Goal: Task Accomplishment & Management: Manage account settings

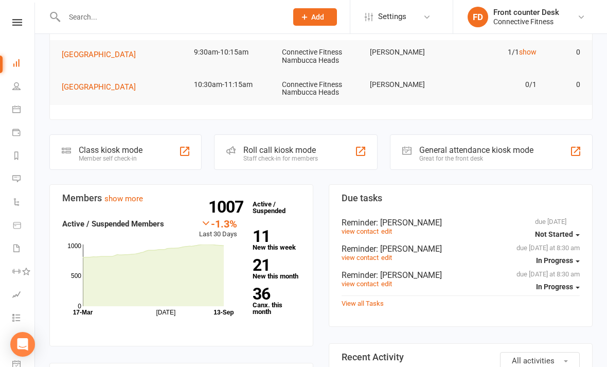
scroll to position [69, 0]
click at [213, 277] on icon at bounding box center [153, 275] width 141 height 62
click at [213, 293] on icon at bounding box center [153, 275] width 141 height 62
click at [207, 267] on icon at bounding box center [153, 275] width 141 height 62
click at [216, 279] on icon at bounding box center [153, 275] width 141 height 62
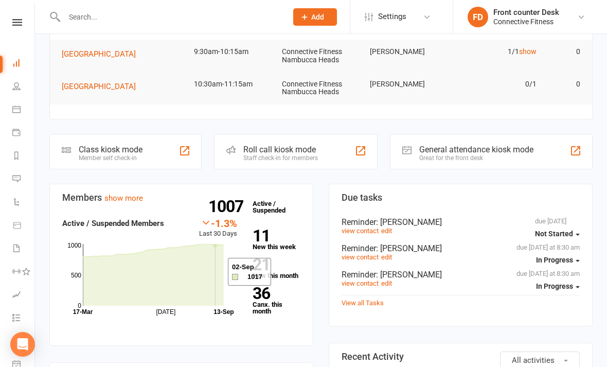
click at [215, 272] on icon at bounding box center [153, 275] width 141 height 62
click at [209, 274] on icon at bounding box center [153, 275] width 141 height 62
click at [218, 254] on icon at bounding box center [153, 275] width 141 height 62
click at [224, 296] on icon at bounding box center [153, 275] width 141 height 62
click at [216, 288] on icon at bounding box center [153, 275] width 141 height 62
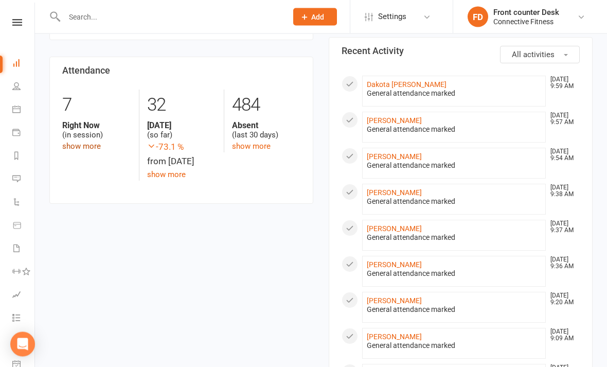
scroll to position [374, 0]
click at [89, 144] on link "show more" at bounding box center [81, 145] width 39 height 9
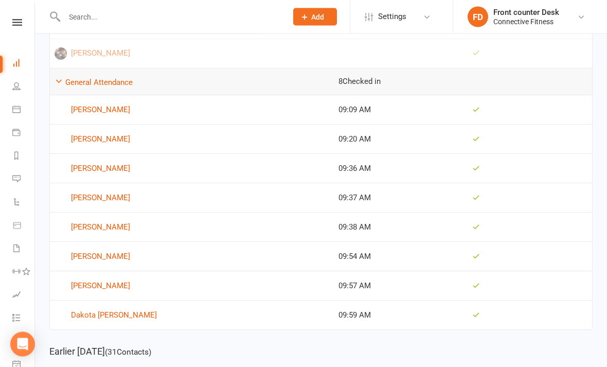
scroll to position [260, 0]
click at [17, 103] on link "Calendar" at bounding box center [23, 110] width 23 height 23
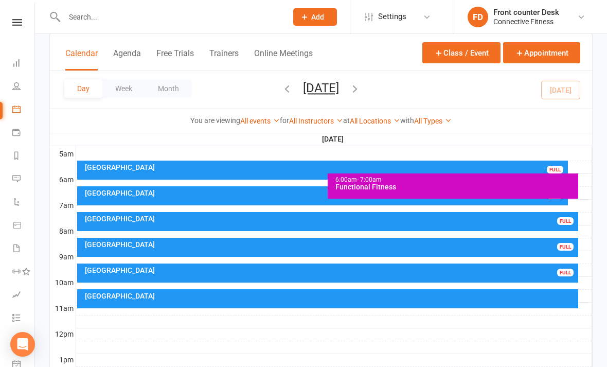
scroll to position [187, 0]
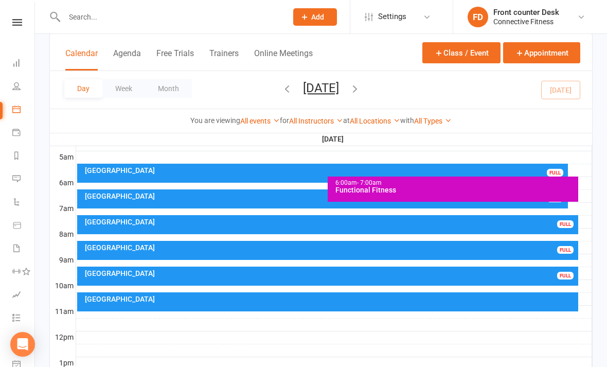
click at [495, 295] on div "[GEOGRAPHIC_DATA]" at bounding box center [330, 298] width 492 height 7
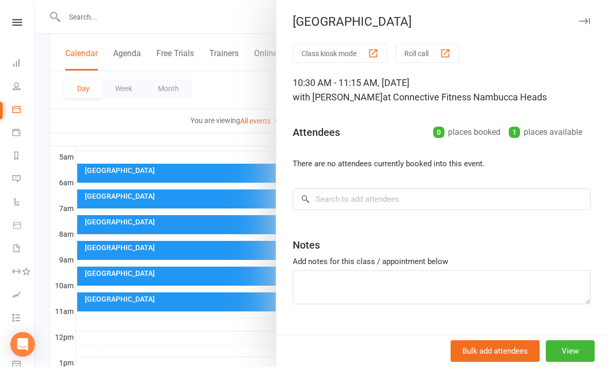
click at [587, 23] on icon "button" at bounding box center [584, 21] width 11 height 6
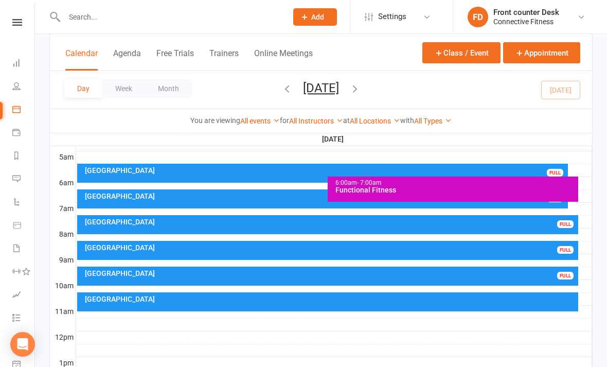
click at [543, 276] on div "[GEOGRAPHIC_DATA]" at bounding box center [330, 273] width 492 height 7
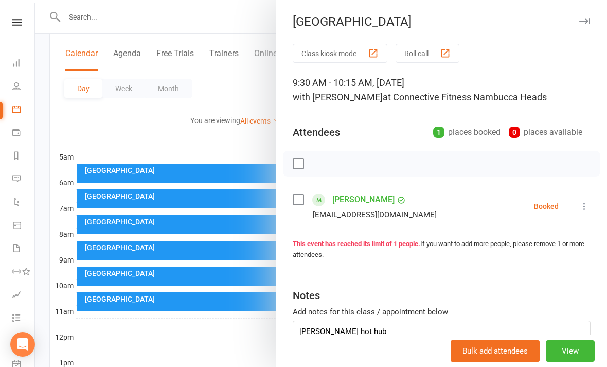
click at [585, 27] on button "button" at bounding box center [584, 21] width 12 height 12
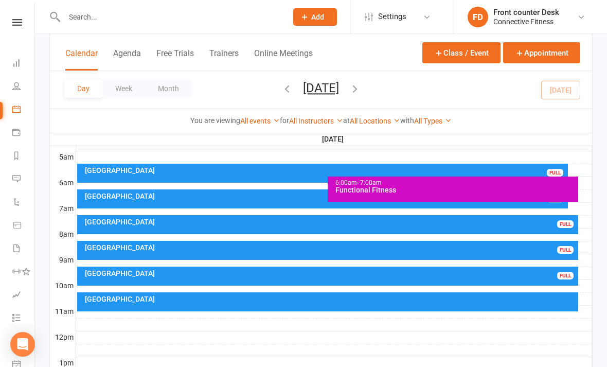
click at [551, 246] on div "[GEOGRAPHIC_DATA]" at bounding box center [330, 247] width 492 height 7
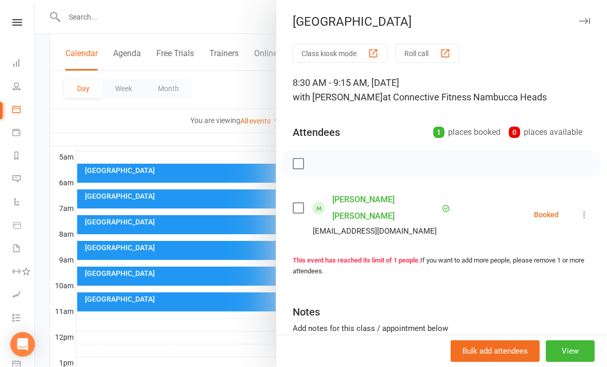
click at [599, 22] on div "[GEOGRAPHIC_DATA]" at bounding box center [441, 21] width 331 height 14
click at [580, 30] on div "Recovery Centre Class kiosk mode Roll call 8:30 AM - 9:15 AM, [DATE] with [PERS…" at bounding box center [441, 183] width 331 height 367
click at [582, 20] on icon "button" at bounding box center [584, 21] width 11 height 6
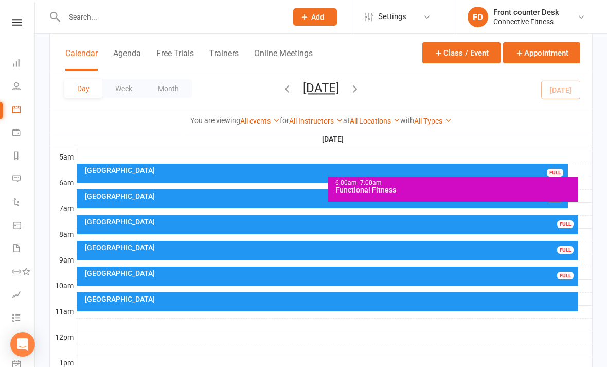
click at [552, 226] on div "Recovery Centre FULL" at bounding box center [327, 224] width 501 height 19
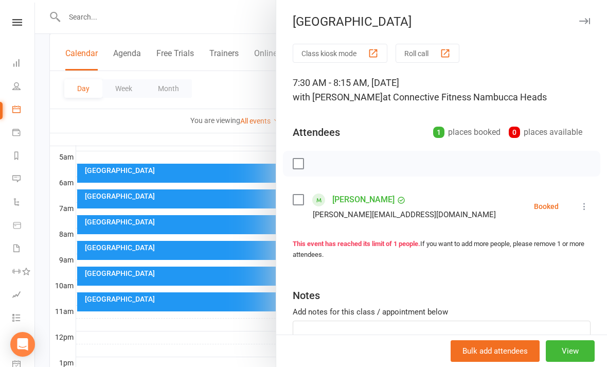
click at [590, 20] on button "button" at bounding box center [584, 21] width 12 height 12
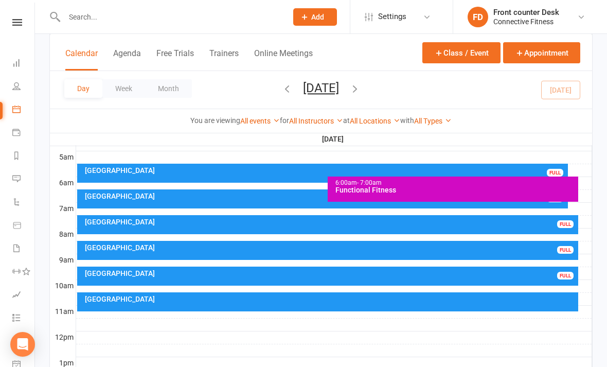
click at [314, 193] on div "[GEOGRAPHIC_DATA]" at bounding box center [324, 195] width 481 height 7
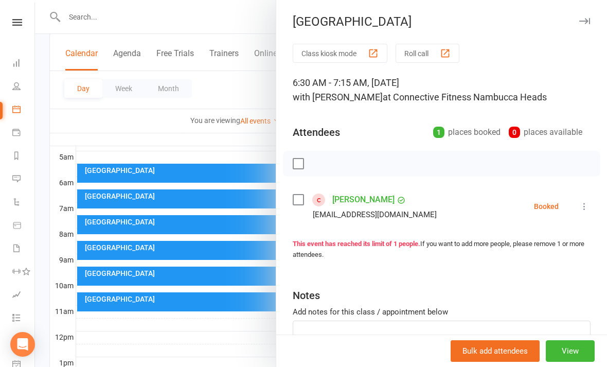
click at [589, 25] on button "button" at bounding box center [584, 21] width 12 height 12
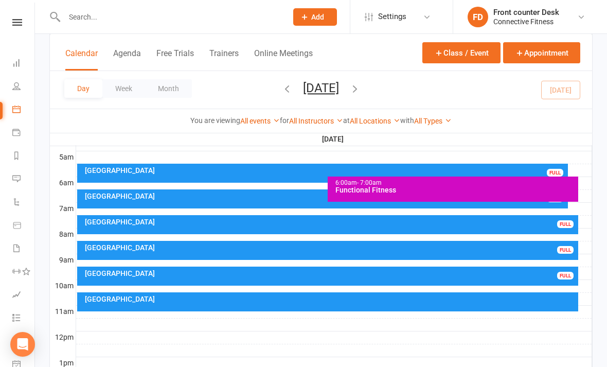
click at [318, 174] on div "Recovery Centre FULL" at bounding box center [322, 173] width 491 height 19
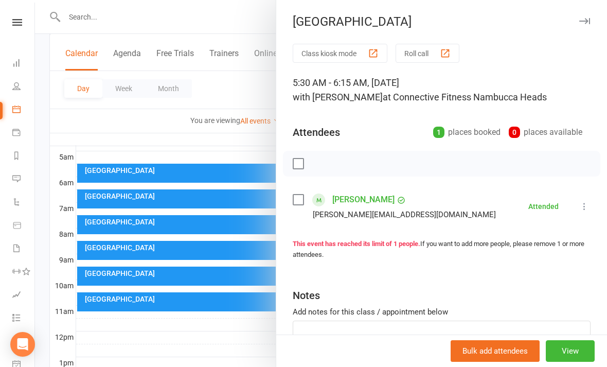
click at [588, 24] on button "button" at bounding box center [584, 21] width 12 height 12
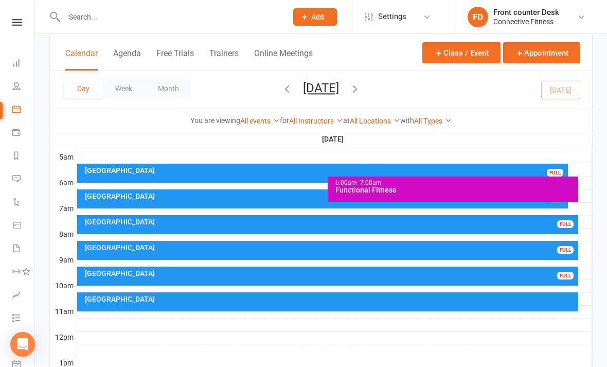
click at [361, 95] on button "button" at bounding box center [354, 90] width 11 height 18
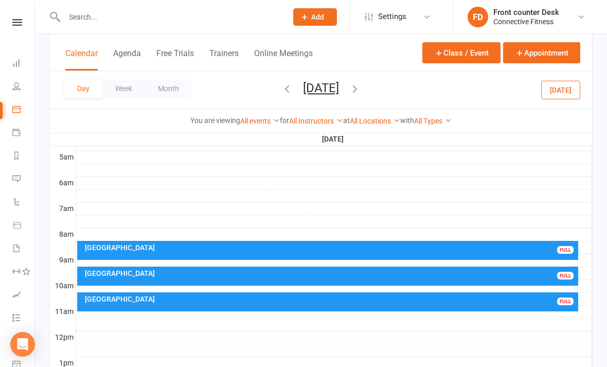
click at [522, 254] on div "Recovery Centre FULL" at bounding box center [327, 250] width 501 height 19
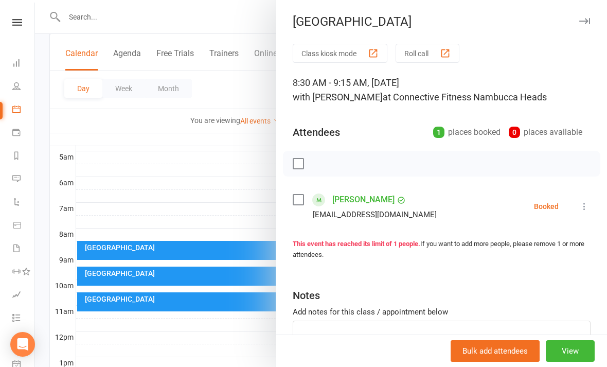
click at [581, 24] on icon "button" at bounding box center [584, 21] width 11 height 6
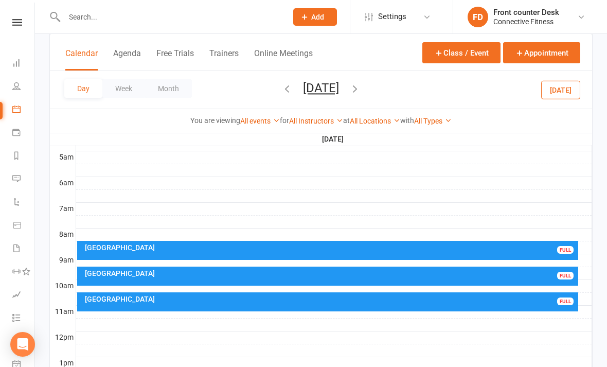
click at [505, 281] on div "Recovery Centre FULL" at bounding box center [327, 275] width 501 height 19
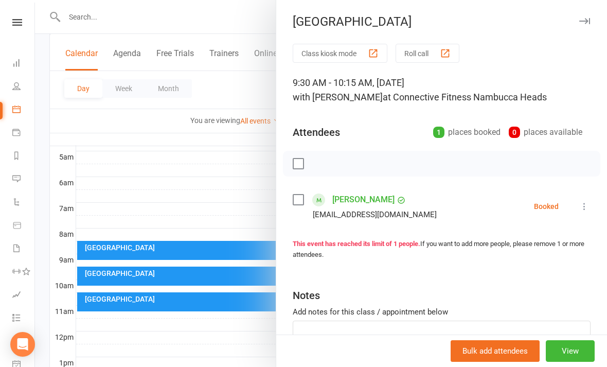
click at [579, 27] on button "button" at bounding box center [584, 21] width 12 height 12
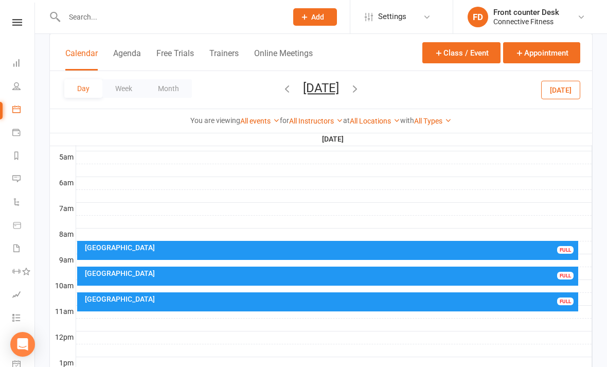
click at [484, 298] on div "[GEOGRAPHIC_DATA]" at bounding box center [330, 298] width 492 height 7
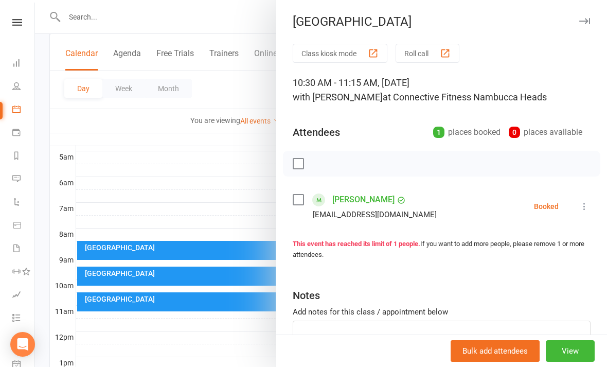
click at [583, 26] on button "button" at bounding box center [584, 21] width 12 height 12
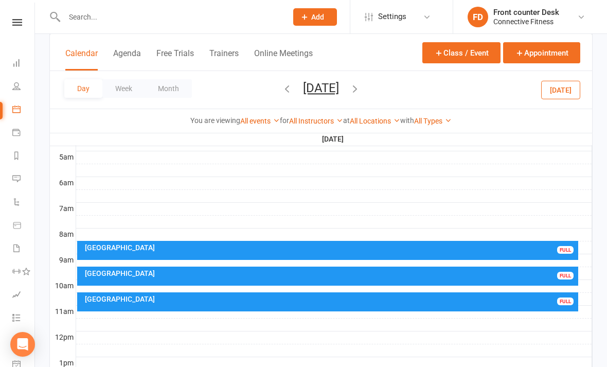
click at [361, 93] on icon "button" at bounding box center [354, 88] width 11 height 11
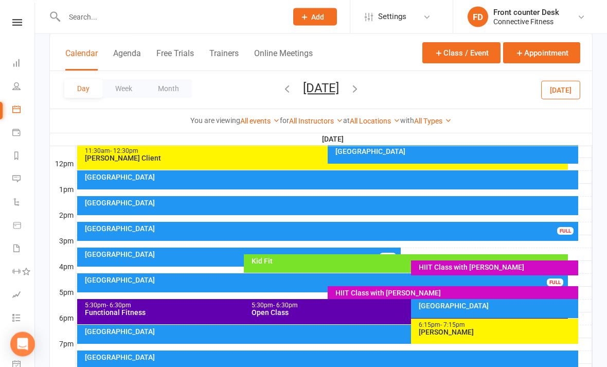
scroll to position [357, 0]
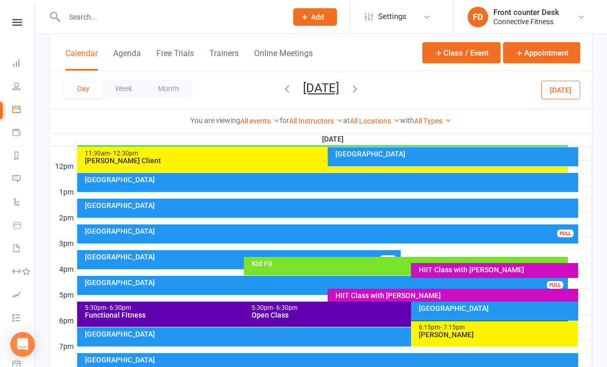
click at [523, 237] on div "Recovery Centre FULL" at bounding box center [327, 233] width 501 height 19
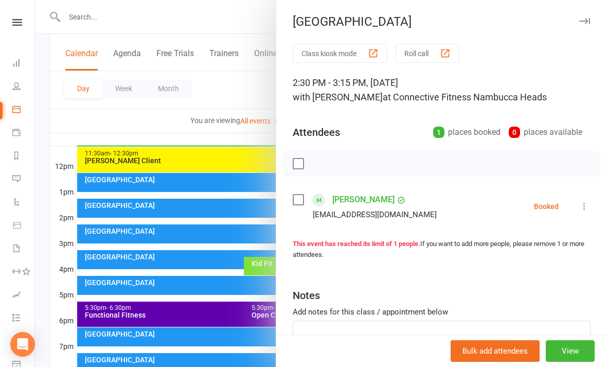
click at [582, 25] on button "button" at bounding box center [584, 21] width 12 height 12
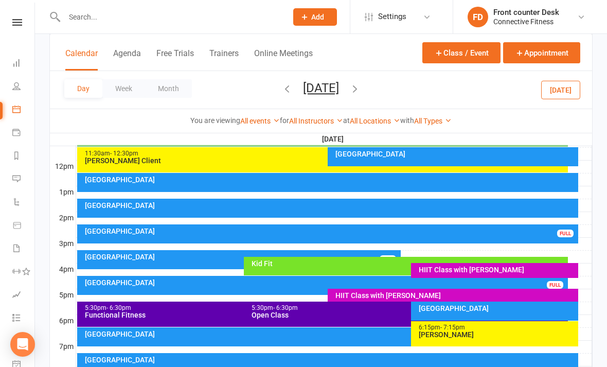
click at [361, 89] on icon "button" at bounding box center [354, 88] width 11 height 11
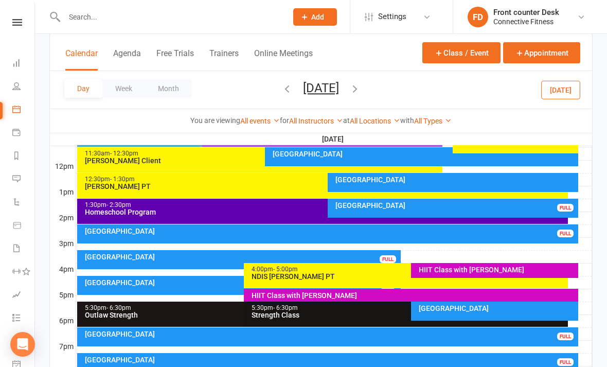
click at [452, 210] on div "Recovery Centre FULL" at bounding box center [453, 208] width 250 height 19
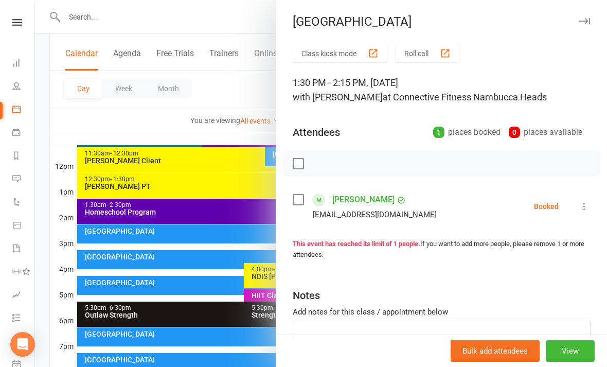
click at [578, 31] on div "Recovery Centre Class kiosk mode Roll call 1:30 PM - 2:15 PM, [DATE] with [PERS…" at bounding box center [441, 183] width 331 height 367
click at [579, 26] on button "button" at bounding box center [584, 21] width 12 height 12
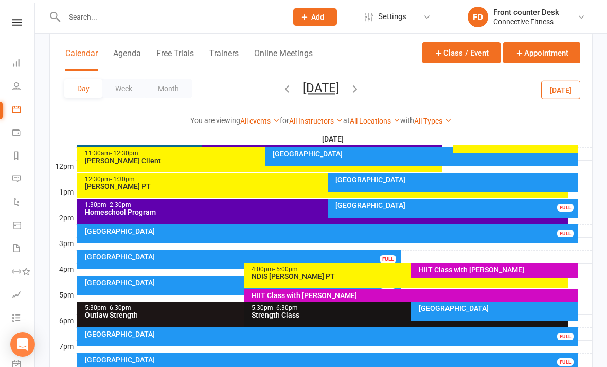
click at [235, 88] on div "Day Week Month [DATE] [DATE] Sun Mon Tue Wed Thu Fri Sat 31 01 02 03 04 05 06 0…" at bounding box center [321, 90] width 542 height 38
click at [281, 93] on icon "button" at bounding box center [286, 88] width 11 height 11
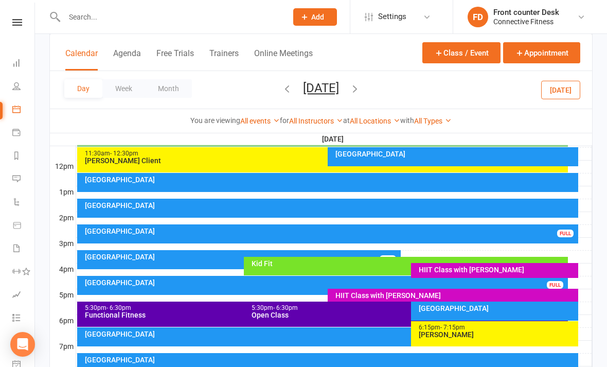
click at [281, 97] on button "button" at bounding box center [286, 90] width 11 height 18
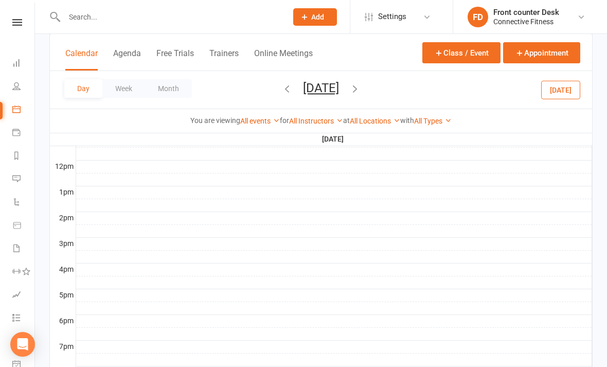
click at [281, 92] on icon "button" at bounding box center [286, 88] width 11 height 11
click at [10, 67] on li "Dashboard" at bounding box center [17, 63] width 34 height 23
click at [21, 66] on link "Dashboard" at bounding box center [23, 63] width 23 height 23
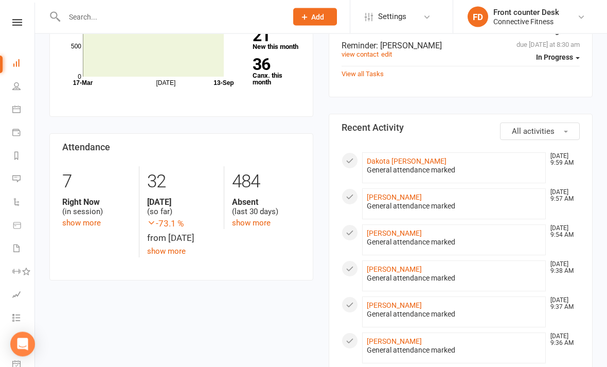
scroll to position [298, 0]
click at [104, 221] on div "7 Right Now (in session) show more" at bounding box center [97, 197] width 84 height 63
click at [86, 218] on link "show more" at bounding box center [81, 222] width 39 height 9
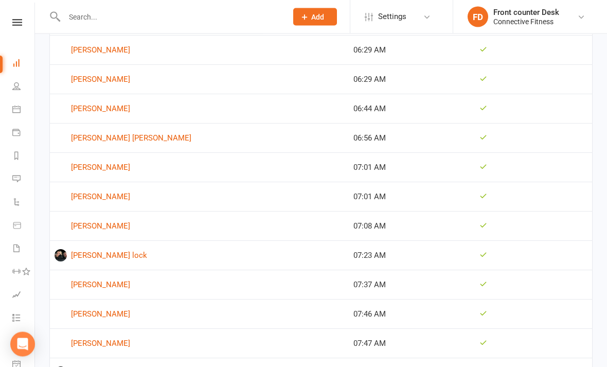
scroll to position [1023, 0]
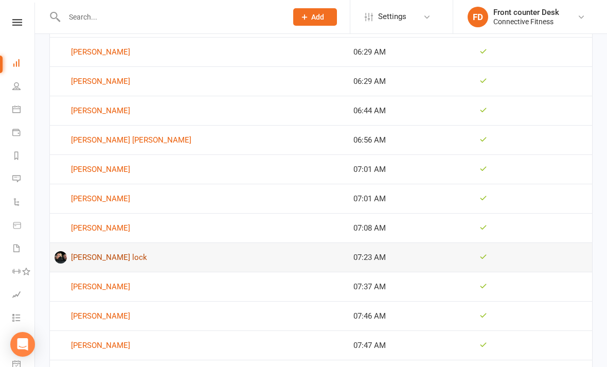
click at [154, 254] on link "[PERSON_NAME] lock" at bounding box center [200, 257] width 290 height 12
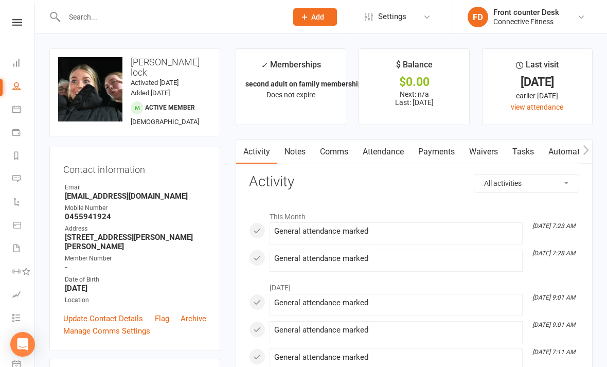
click at [9, 63] on li "Dashboard" at bounding box center [17, 63] width 34 height 23
click at [17, 60] on icon at bounding box center [16, 63] width 8 height 8
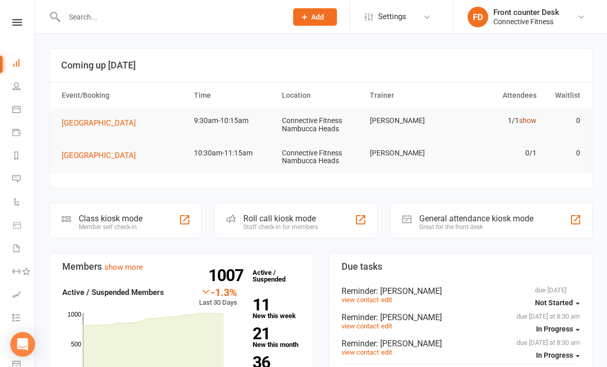
click at [527, 124] on link "show" at bounding box center [527, 120] width 17 height 8
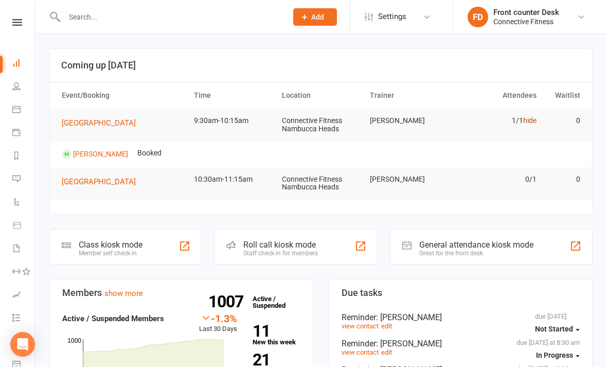
click at [528, 121] on link "hide" at bounding box center [529, 120] width 13 height 8
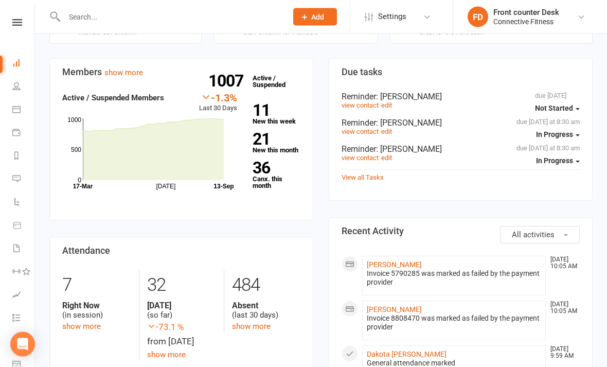
scroll to position [217, 0]
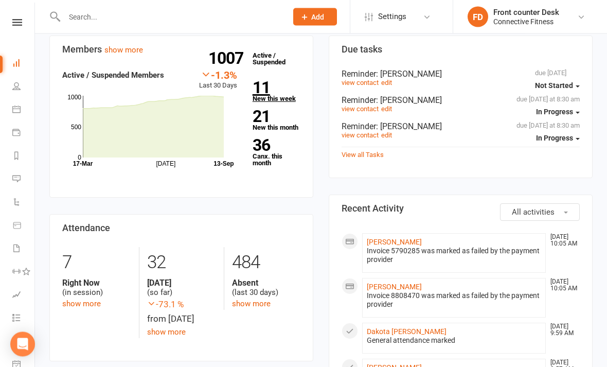
click at [276, 99] on link "11 New this week" at bounding box center [277, 91] width 48 height 22
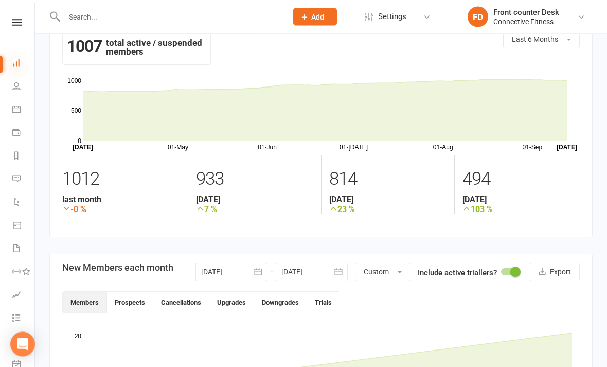
scroll to position [27, 0]
click at [19, 66] on icon at bounding box center [16, 63] width 8 height 8
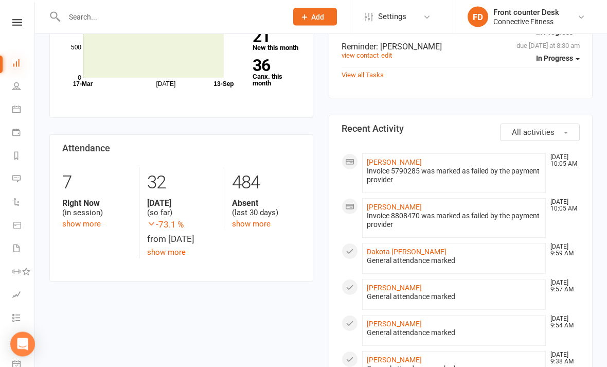
scroll to position [297, 0]
click at [396, 164] on link "[PERSON_NAME]" at bounding box center [394, 162] width 55 height 8
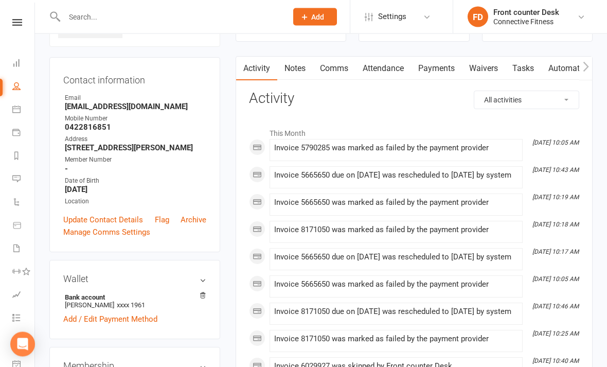
scroll to position [83, 0]
click at [241, 24] on input "text" at bounding box center [170, 17] width 219 height 14
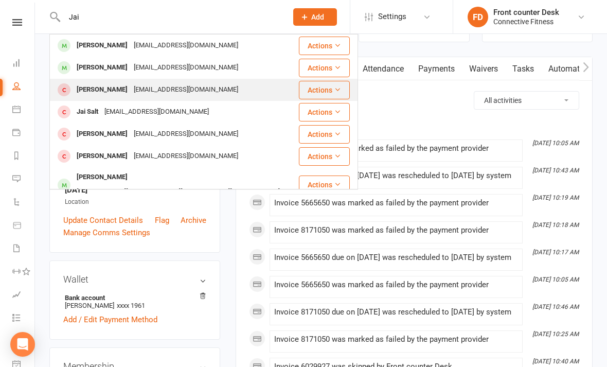
type input "Jai"
click at [224, 92] on div "[PERSON_NAME] [EMAIL_ADDRESS][DOMAIN_NAME]" at bounding box center [173, 89] width 247 height 21
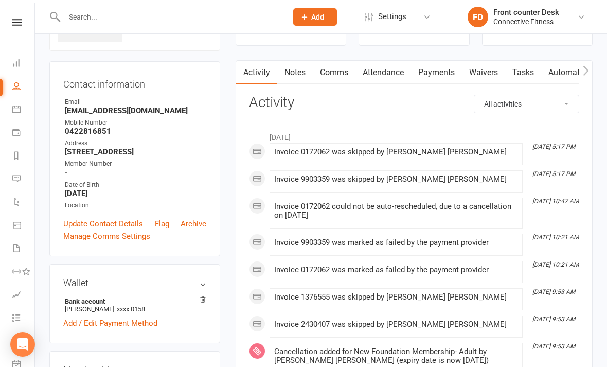
scroll to position [59, 0]
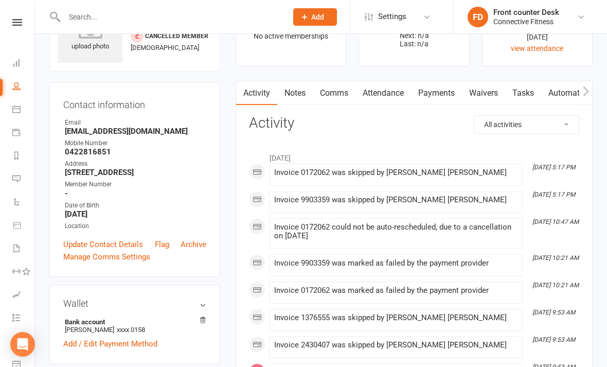
click at [437, 99] on link "Payments" at bounding box center [436, 93] width 51 height 24
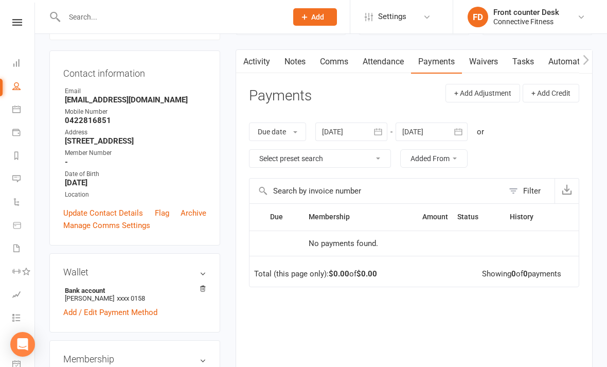
scroll to position [89, 0]
click at [261, 69] on link "Activity" at bounding box center [256, 62] width 41 height 24
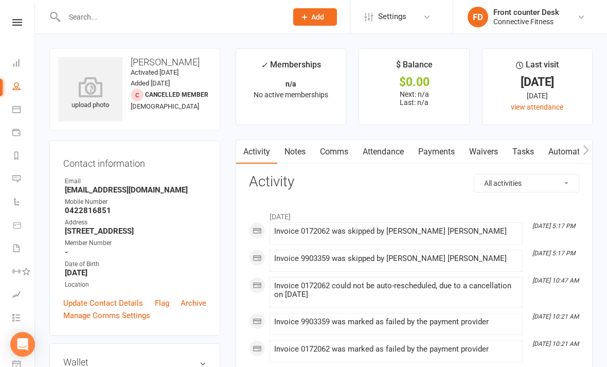
click at [228, 14] on input "text" at bounding box center [170, 17] width 219 height 14
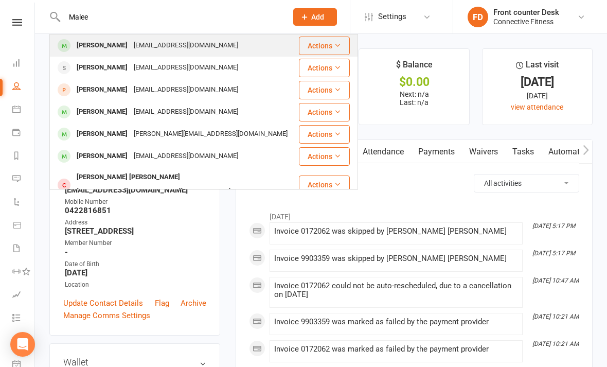
type input "Malee"
click at [262, 43] on div "[PERSON_NAME] [EMAIL_ADDRESS][DOMAIN_NAME]" at bounding box center [173, 45] width 247 height 21
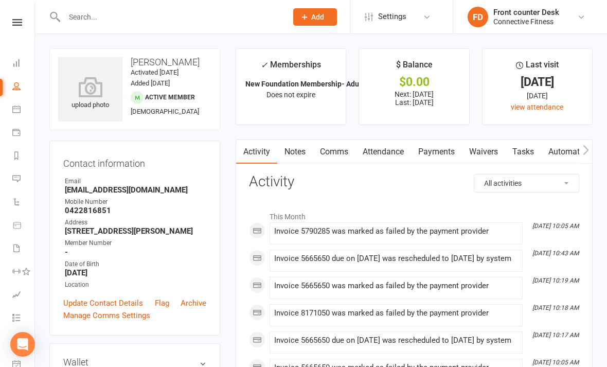
click at [450, 153] on link "Payments" at bounding box center [436, 152] width 51 height 24
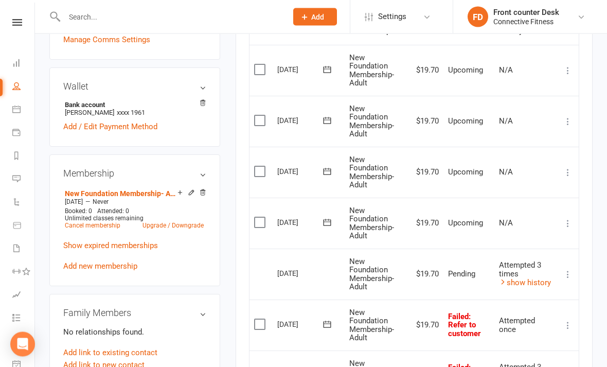
scroll to position [276, 0]
click at [534, 277] on link "show history" at bounding box center [525, 281] width 52 height 9
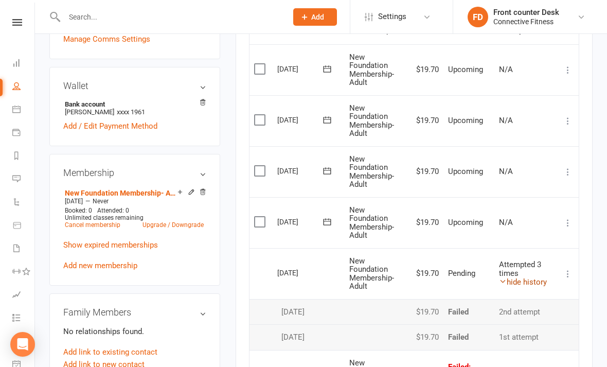
click at [529, 277] on link "hide history" at bounding box center [523, 281] width 48 height 9
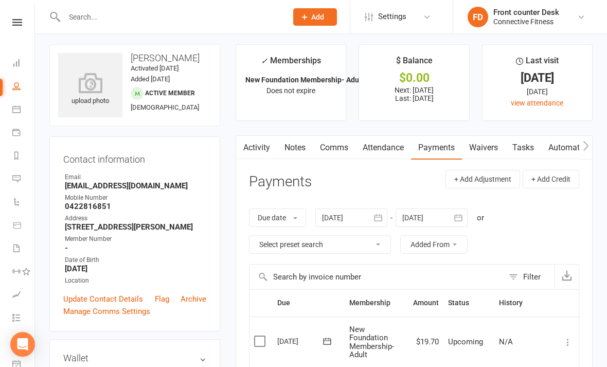
scroll to position [0, 0]
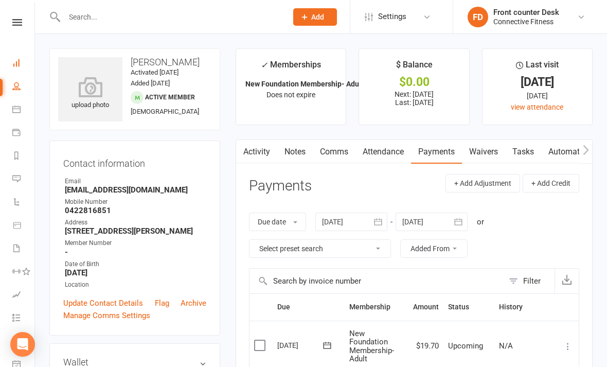
click at [19, 58] on link "Dashboard" at bounding box center [23, 63] width 23 height 23
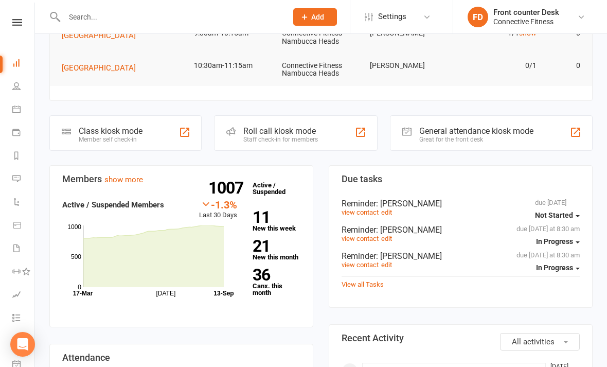
scroll to position [88, 0]
click at [570, 136] on div "General attendance kiosk mode Great for the front desk" at bounding box center [491, 132] width 203 height 35
click at [575, 129] on div at bounding box center [575, 131] width 12 height 12
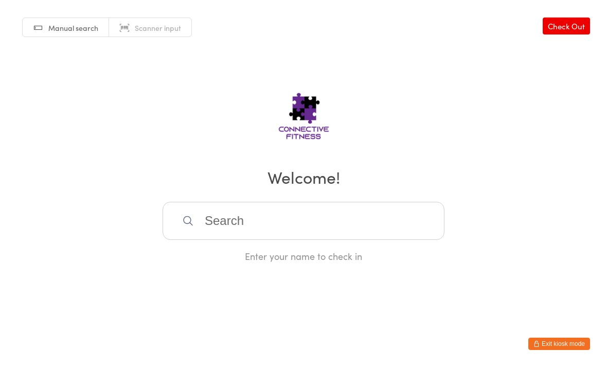
click at [356, 229] on input "search" at bounding box center [304, 221] width 282 height 38
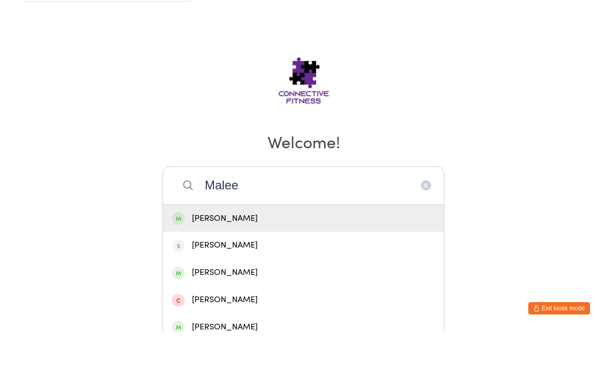
type input "Malee"
click at [297, 247] on div "[PERSON_NAME]" at bounding box center [303, 254] width 263 height 14
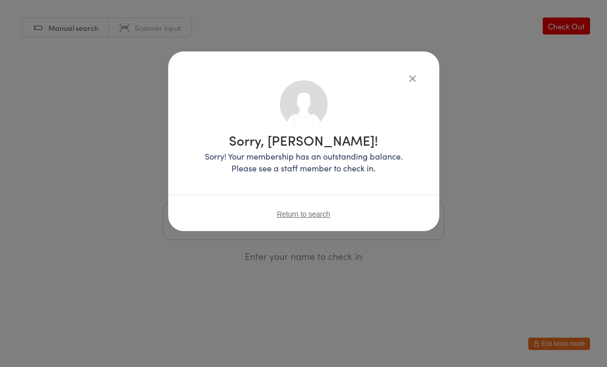
click at [414, 75] on icon "button" at bounding box center [412, 78] width 11 height 11
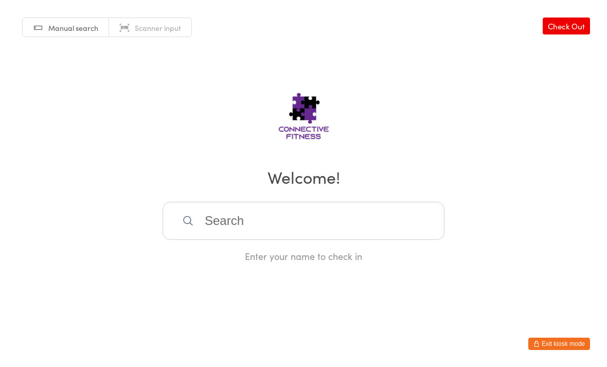
click at [567, 332] on html "You have now entered Kiosk Mode. Members will be able to check themselves in us…" at bounding box center [303, 183] width 607 height 367
click at [553, 338] on button "Exit kiosk mode" at bounding box center [559, 343] width 62 height 12
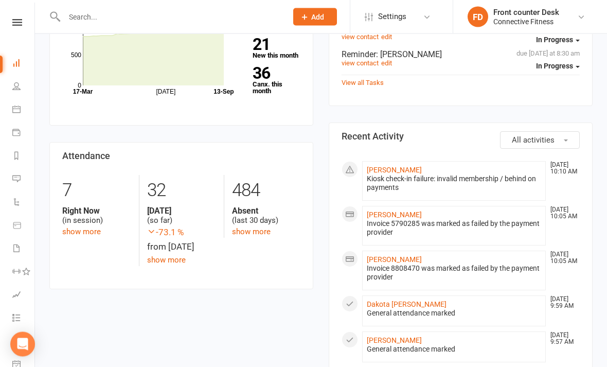
scroll to position [289, 0]
click at [404, 169] on link "[PERSON_NAME]" at bounding box center [394, 170] width 55 height 8
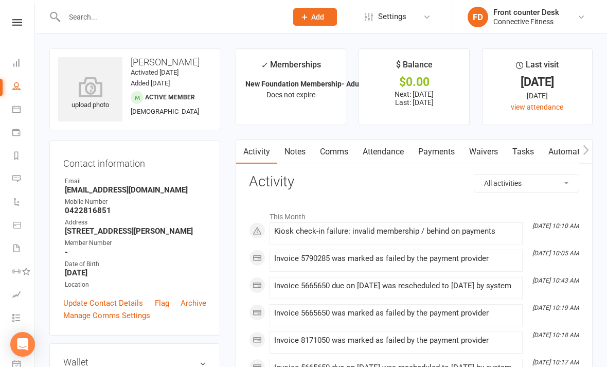
click at [441, 153] on link "Payments" at bounding box center [436, 152] width 51 height 24
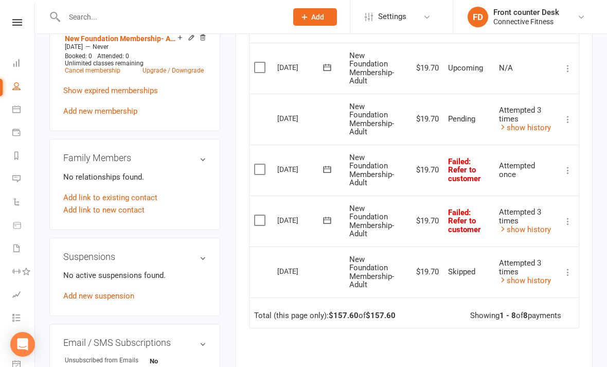
scroll to position [432, 0]
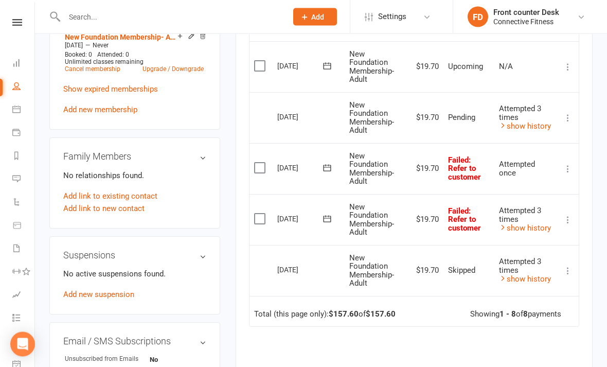
click at [258, 214] on label at bounding box center [261, 219] width 14 height 10
click at [258, 214] on input "checkbox" at bounding box center [257, 214] width 7 height 0
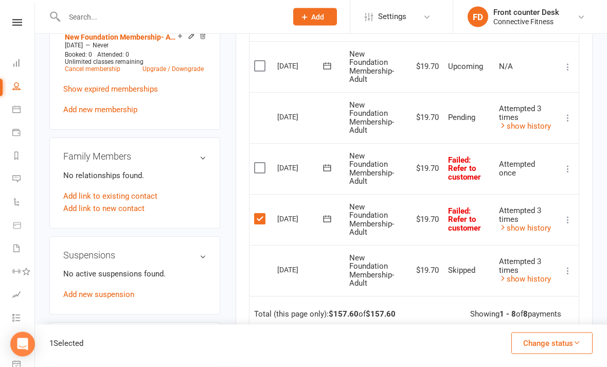
scroll to position [432, 0]
click at [573, 346] on icon "button" at bounding box center [577, 342] width 8 height 8
click at [450, 295] on div "Due Contact Membership Amount Status History Invoice # Select this 09 Oct 2025 …" at bounding box center [414, 160] width 330 height 598
click at [563, 354] on button "Change status" at bounding box center [551, 343] width 81 height 22
click at [257, 213] on label at bounding box center [261, 218] width 14 height 10
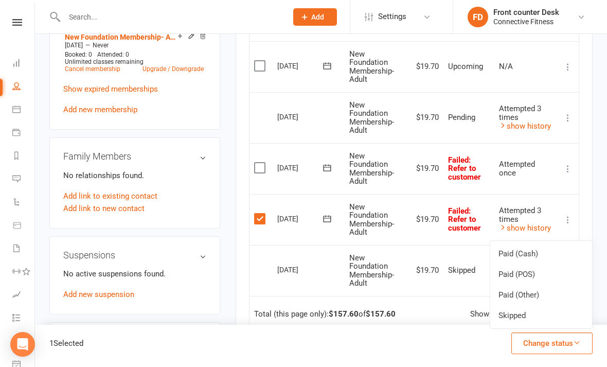
click at [257, 213] on input "checkbox" at bounding box center [257, 213] width 7 height 0
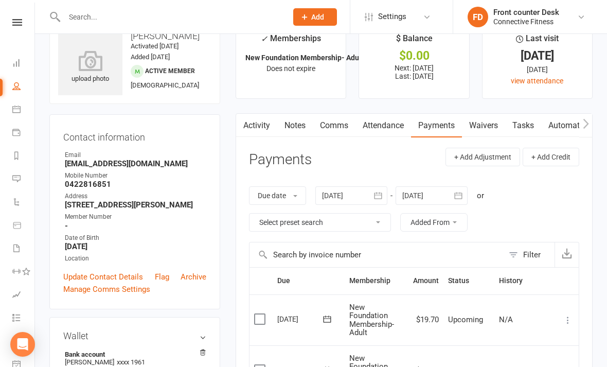
scroll to position [0, 0]
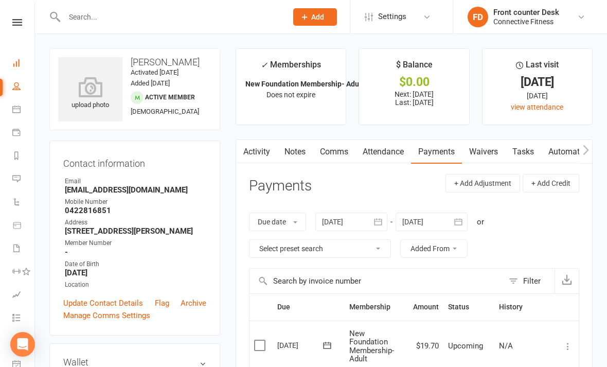
click at [25, 59] on link "Dashboard" at bounding box center [23, 63] width 23 height 23
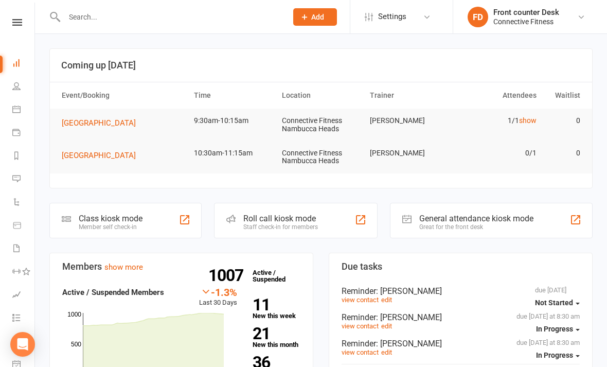
click at [245, 23] on input "text" at bounding box center [170, 17] width 219 height 14
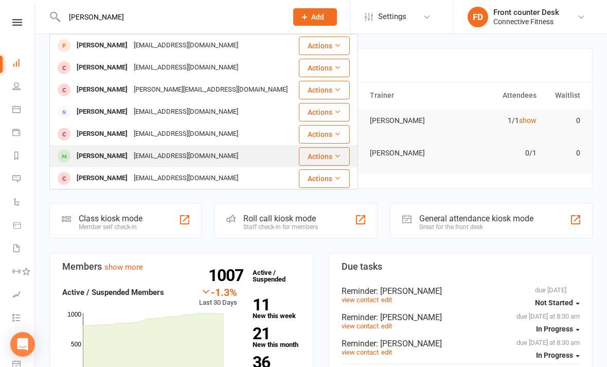
type input "Olivia"
click at [217, 158] on div "Olivia Welsh livywelsh07@icloud.com" at bounding box center [173, 156] width 247 height 21
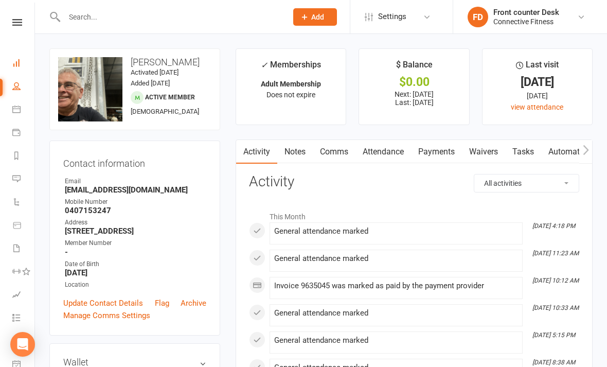
click at [20, 74] on link "Dashboard" at bounding box center [23, 63] width 23 height 23
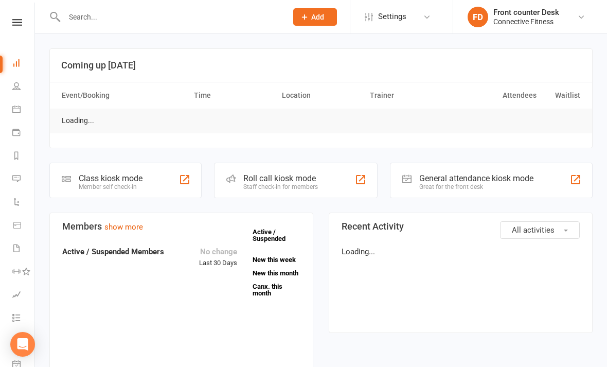
click at [112, 22] on input "text" at bounding box center [170, 17] width 219 height 14
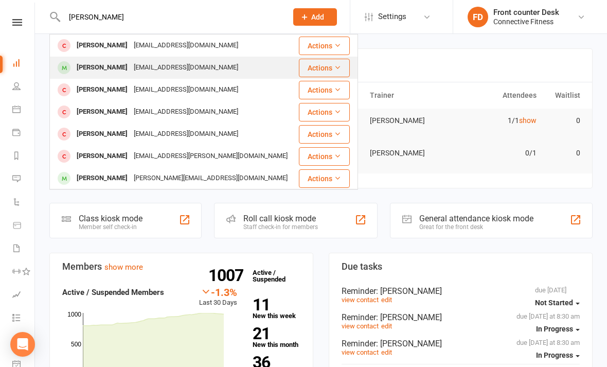
type input "Ellie"
click at [249, 65] on div "Ellie Welsh Elliewelsh03@yahoo.com" at bounding box center [173, 67] width 247 height 21
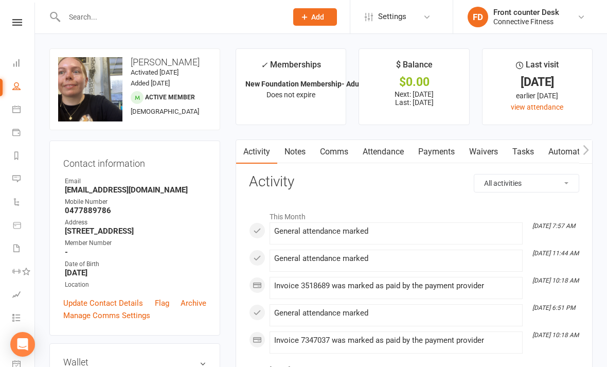
click at [8, 68] on li "Dashboard" at bounding box center [17, 63] width 34 height 23
click at [15, 72] on link "Dashboard" at bounding box center [23, 63] width 23 height 23
